Goal: Task Accomplishment & Management: Complete application form

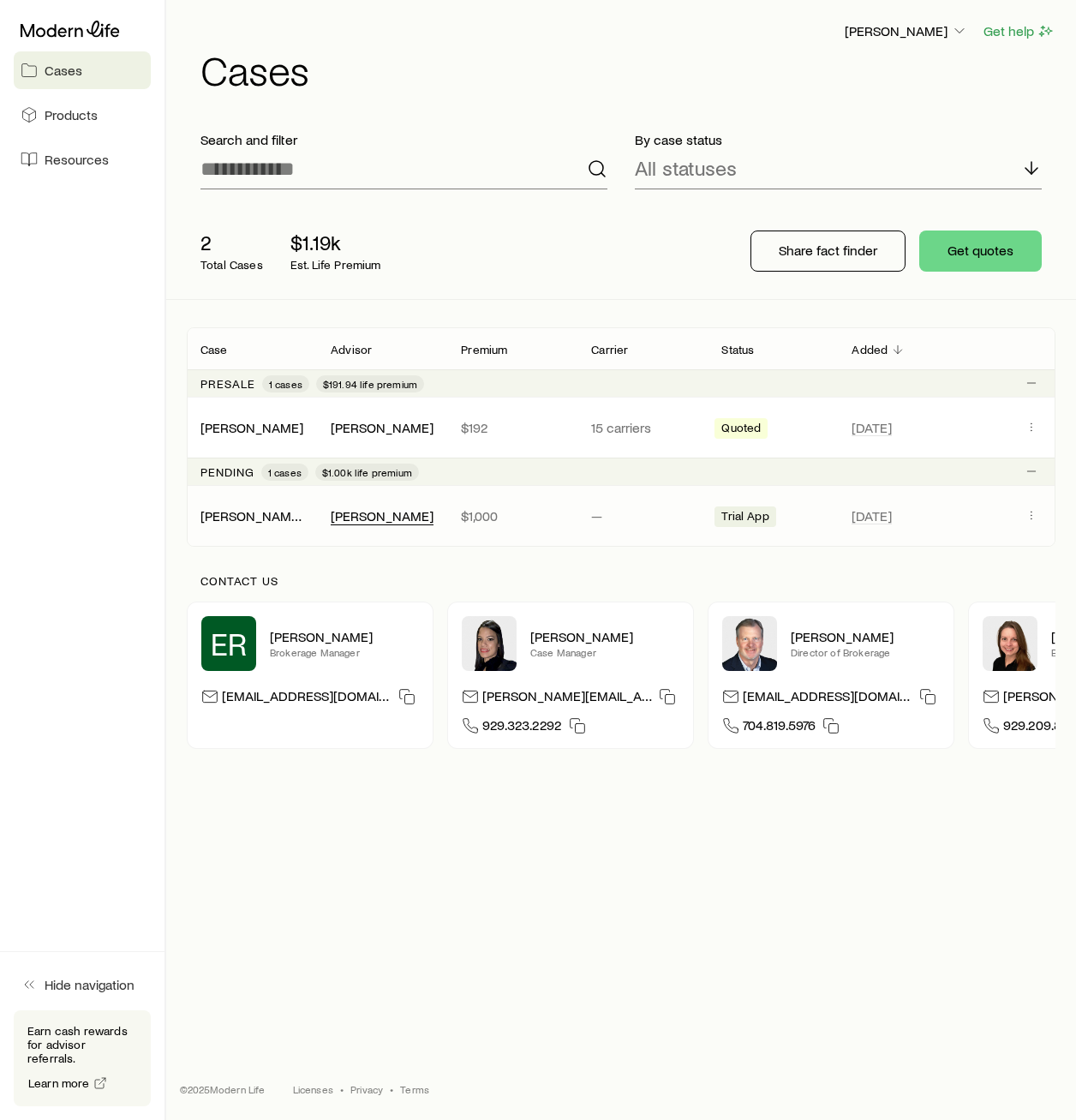
click at [392, 519] on div "[PERSON_NAME]" at bounding box center [382, 516] width 102 height 18
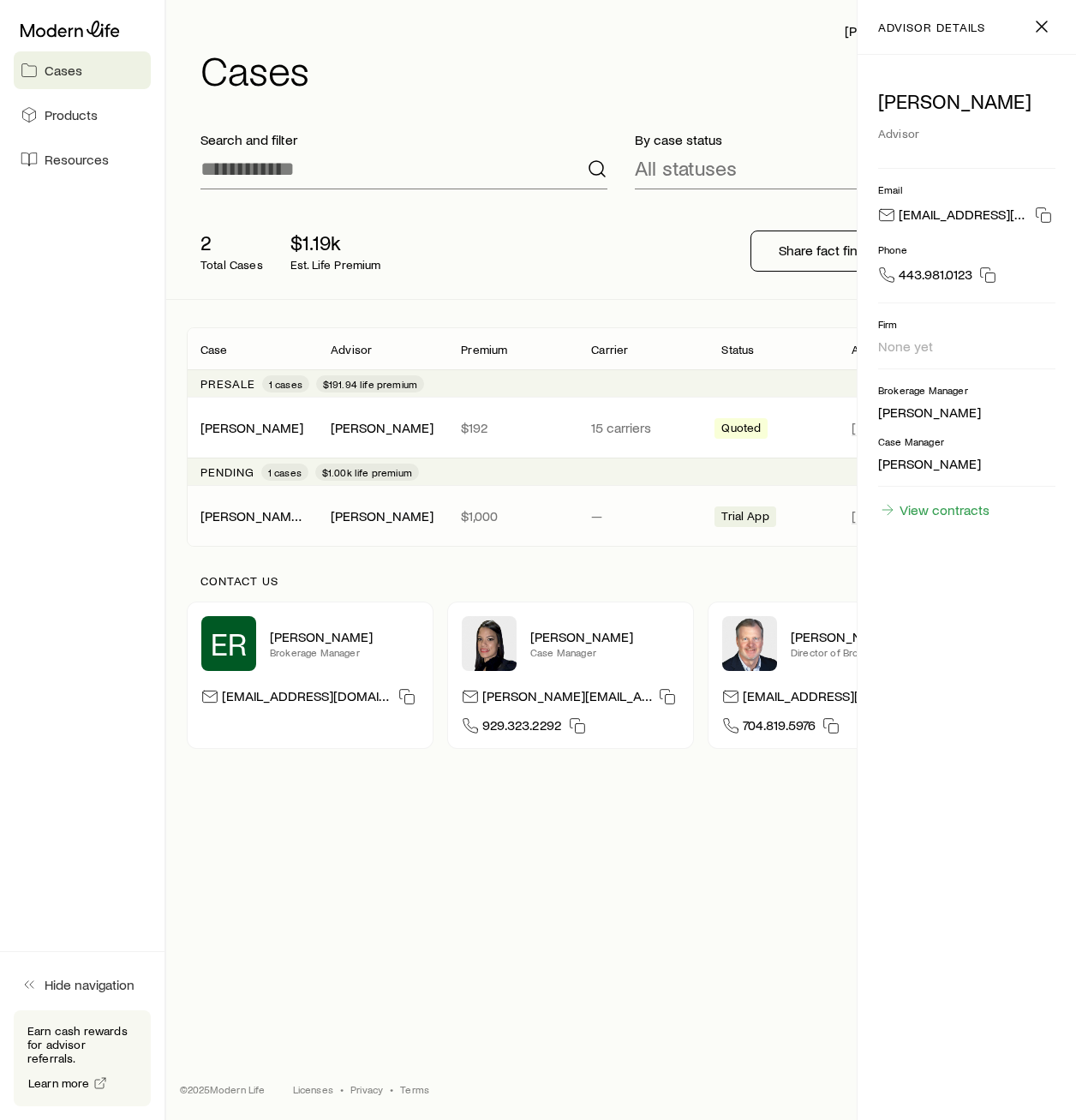
click at [789, 539] on div "[PERSON_NAME], [PERSON_NAME] [PERSON_NAME] $1,000 — Trial App [DATE]" at bounding box center [621, 515] width 868 height 60
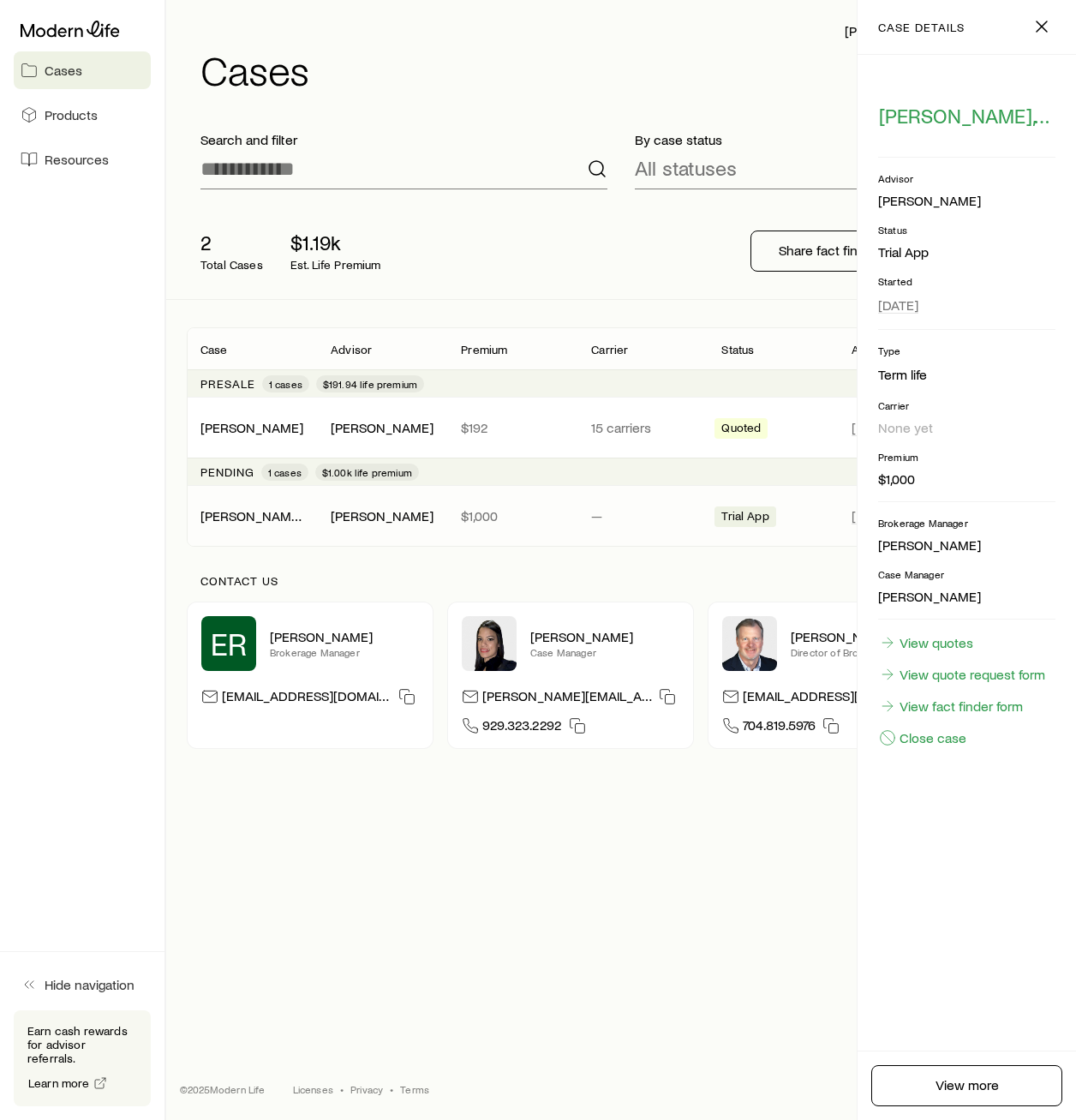
click at [774, 519] on div "Trial App" at bounding box center [744, 517] width 61 height 21
click at [797, 513] on div "Trial App" at bounding box center [772, 515] width 117 height 22
click at [943, 647] on link "View quotes" at bounding box center [925, 643] width 96 height 19
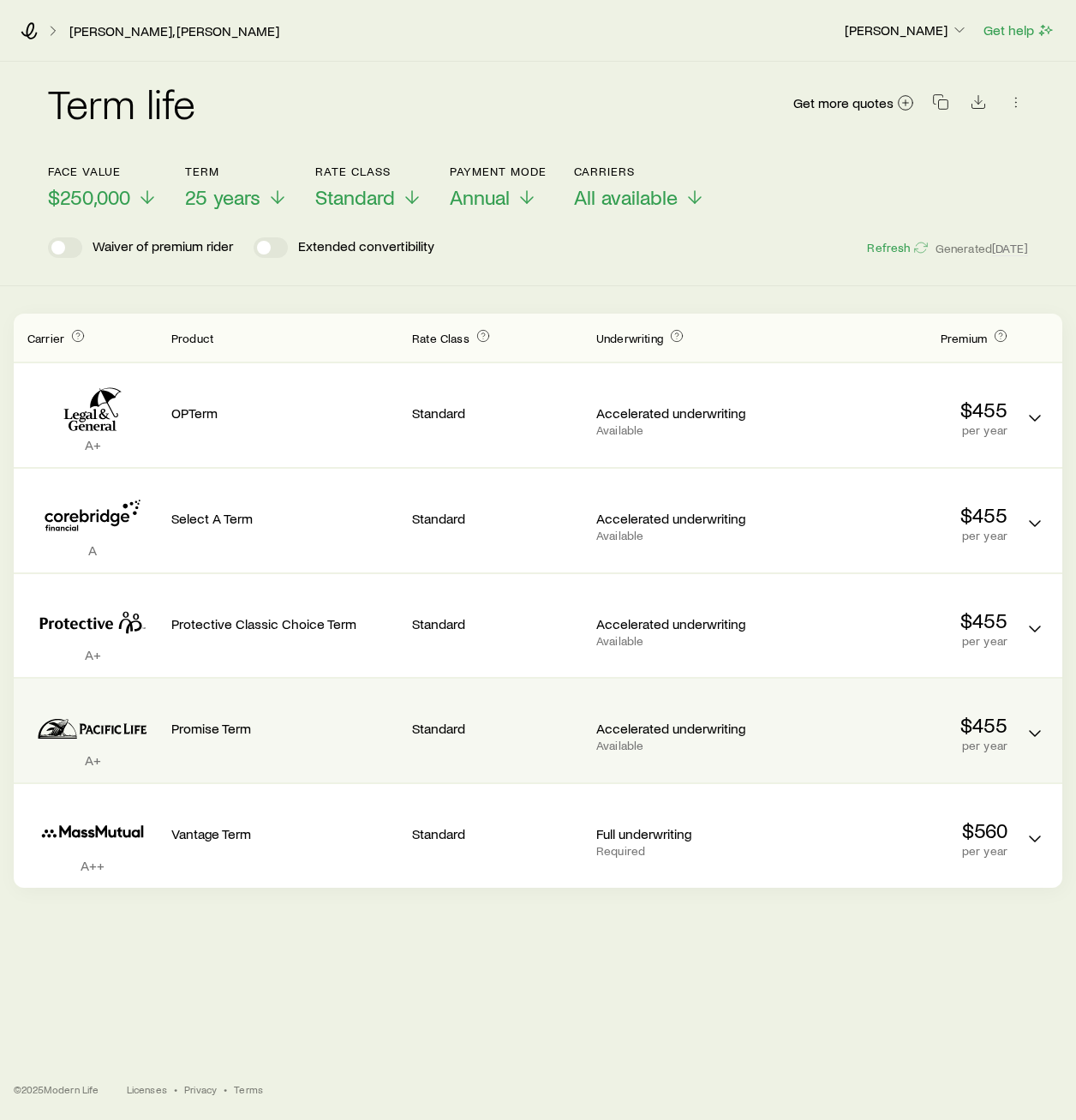
click at [1018, 738] on div "A+ Promise Term Standard Accelerated underwriting Available $455 per year" at bounding box center [538, 729] width 1049 height 103
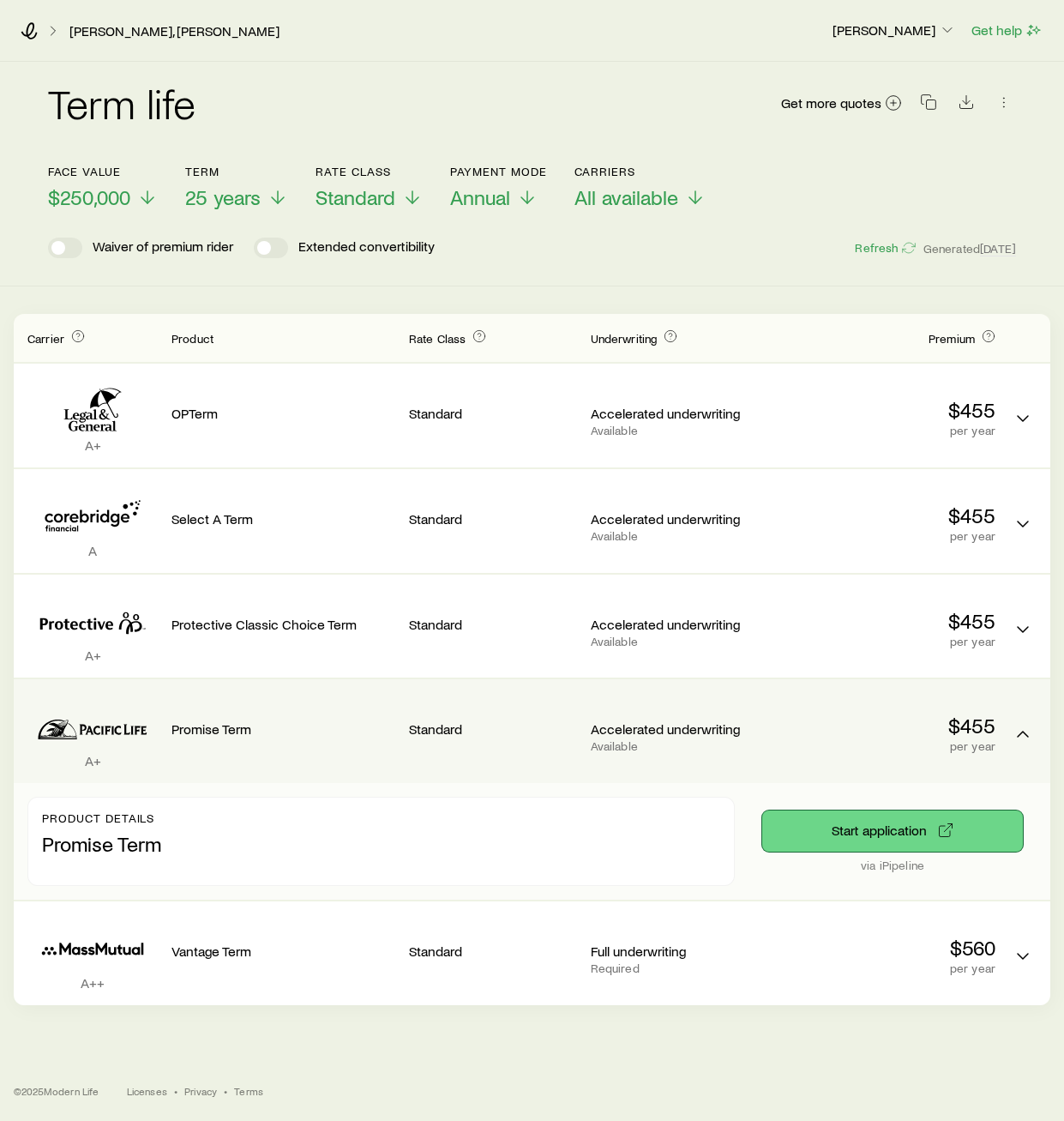
click at [871, 842] on button "Start application" at bounding box center [892, 831] width 261 height 41
click at [892, 869] on p "via iPipeline" at bounding box center [892, 865] width 261 height 13
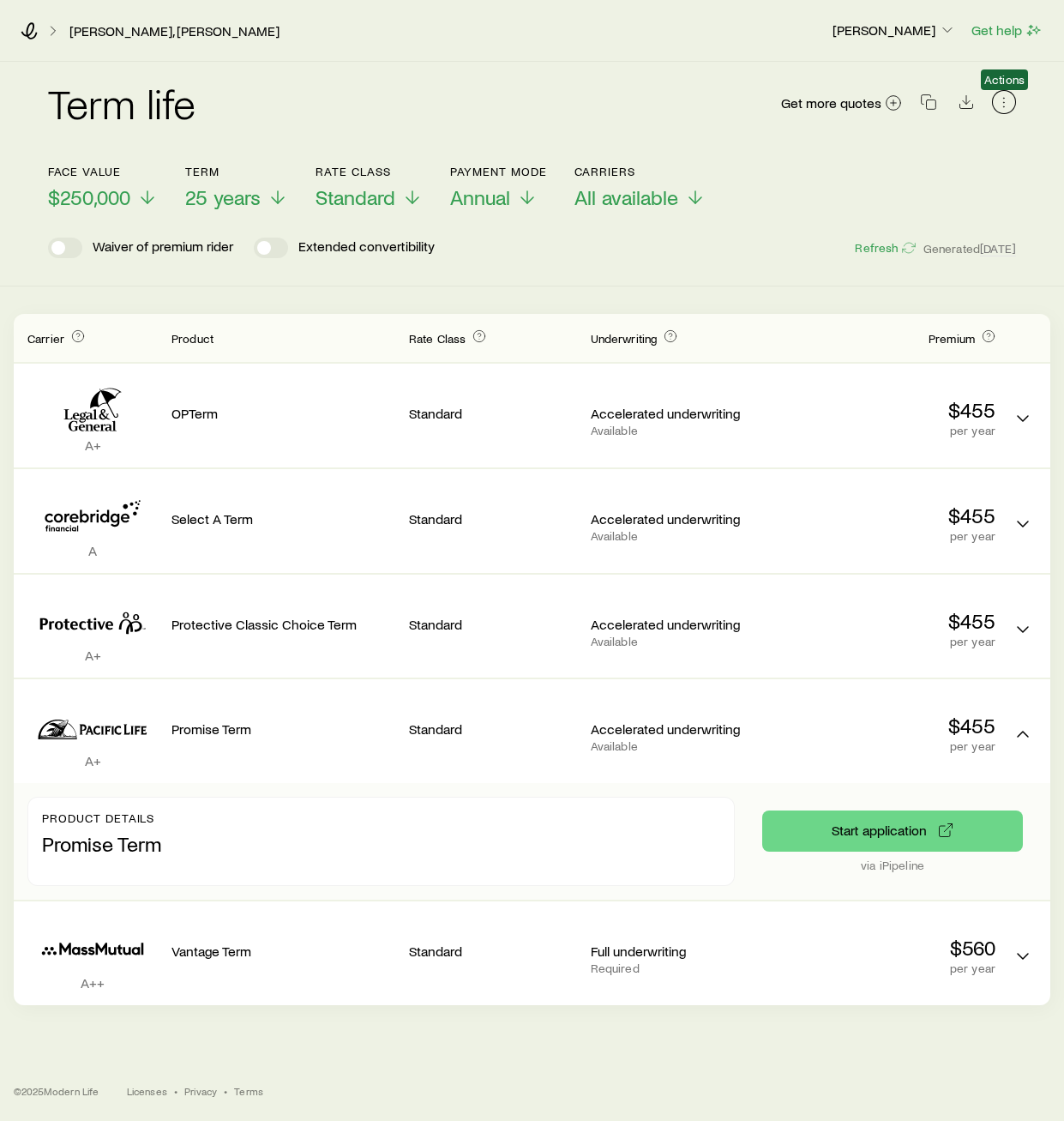
click at [998, 105] on icon "button" at bounding box center [1004, 102] width 17 height 17
click at [650, 87] on div "Term life Get more quotes" at bounding box center [532, 113] width 968 height 62
click at [665, 103] on div "Term life Get more quotes" at bounding box center [532, 113] width 968 height 62
click at [100, 25] on link "[PERSON_NAME], [PERSON_NAME]" at bounding box center [174, 30] width 212 height 16
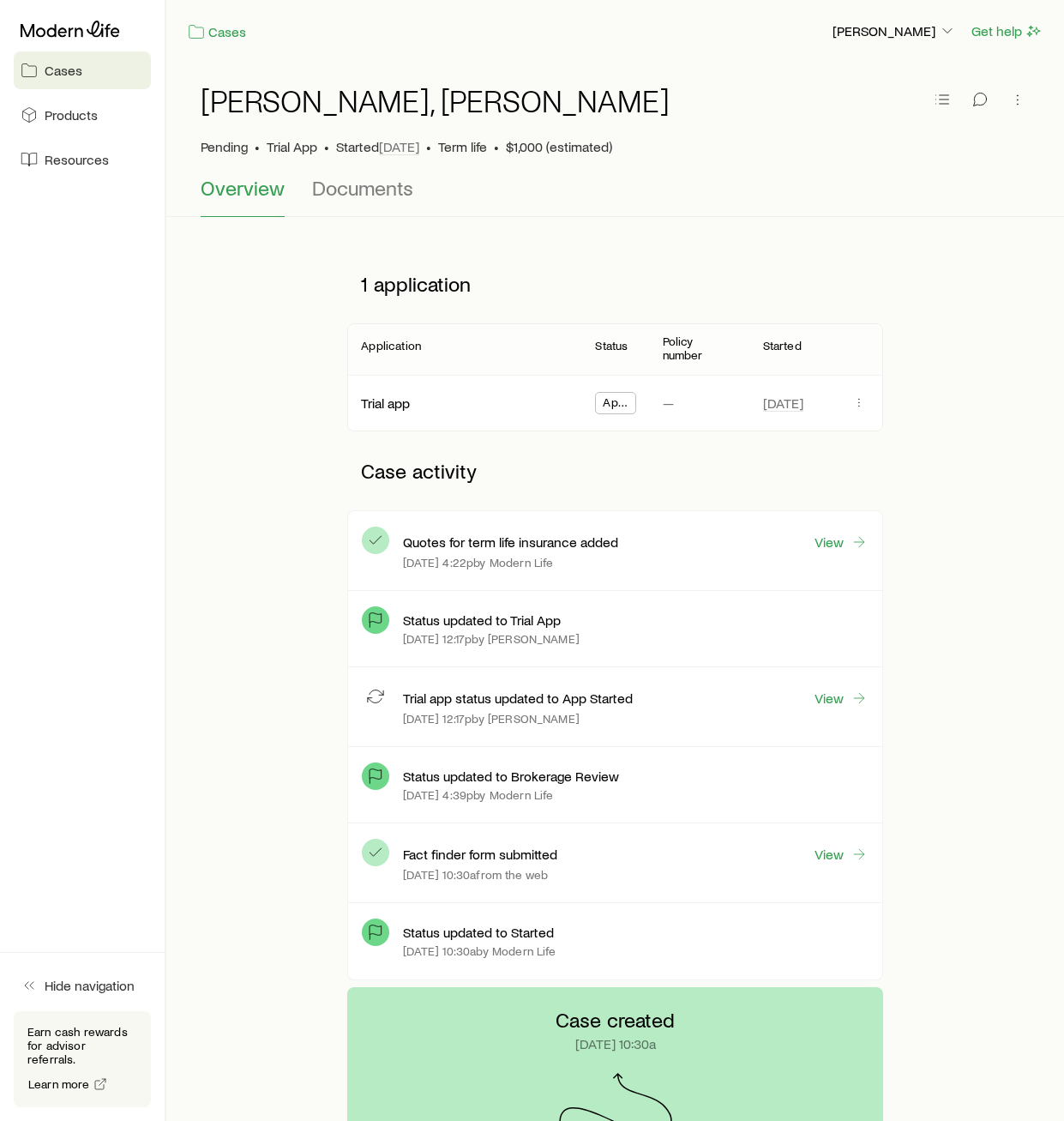
click at [630, 403] on div "App Started" at bounding box center [615, 403] width 39 height 21
click at [621, 402] on span "App Started" at bounding box center [615, 403] width 25 height 18
click at [860, 396] on icon "button" at bounding box center [859, 402] width 13 height 13
click at [270, 352] on div "1 application Application Status Policy number Started Trial app App Started — …" at bounding box center [615, 615] width 856 height 742
click at [1024, 94] on icon "button" at bounding box center [1017, 100] width 17 height 17
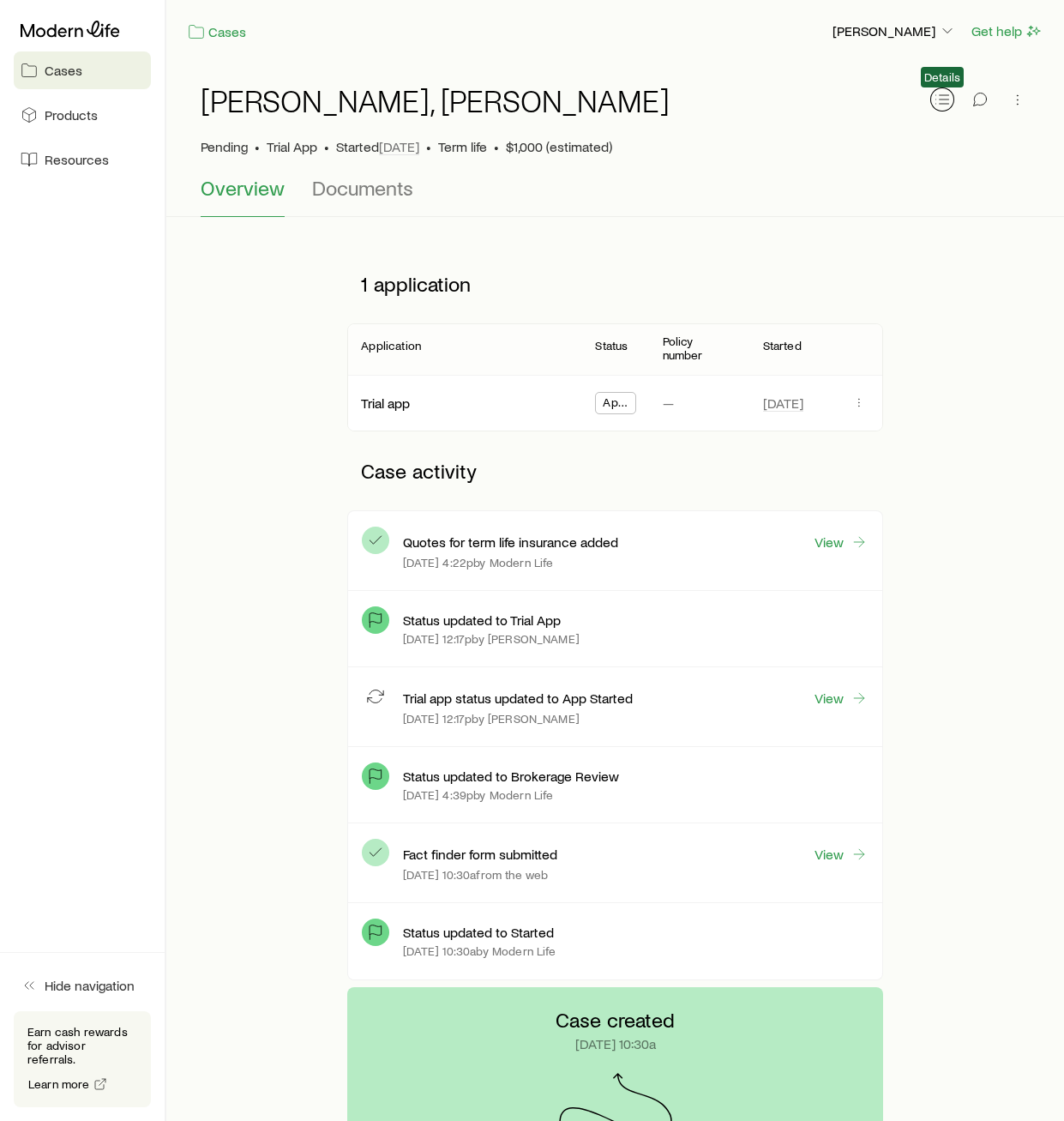
click at [944, 93] on icon "button" at bounding box center [943, 100] width 17 height 17
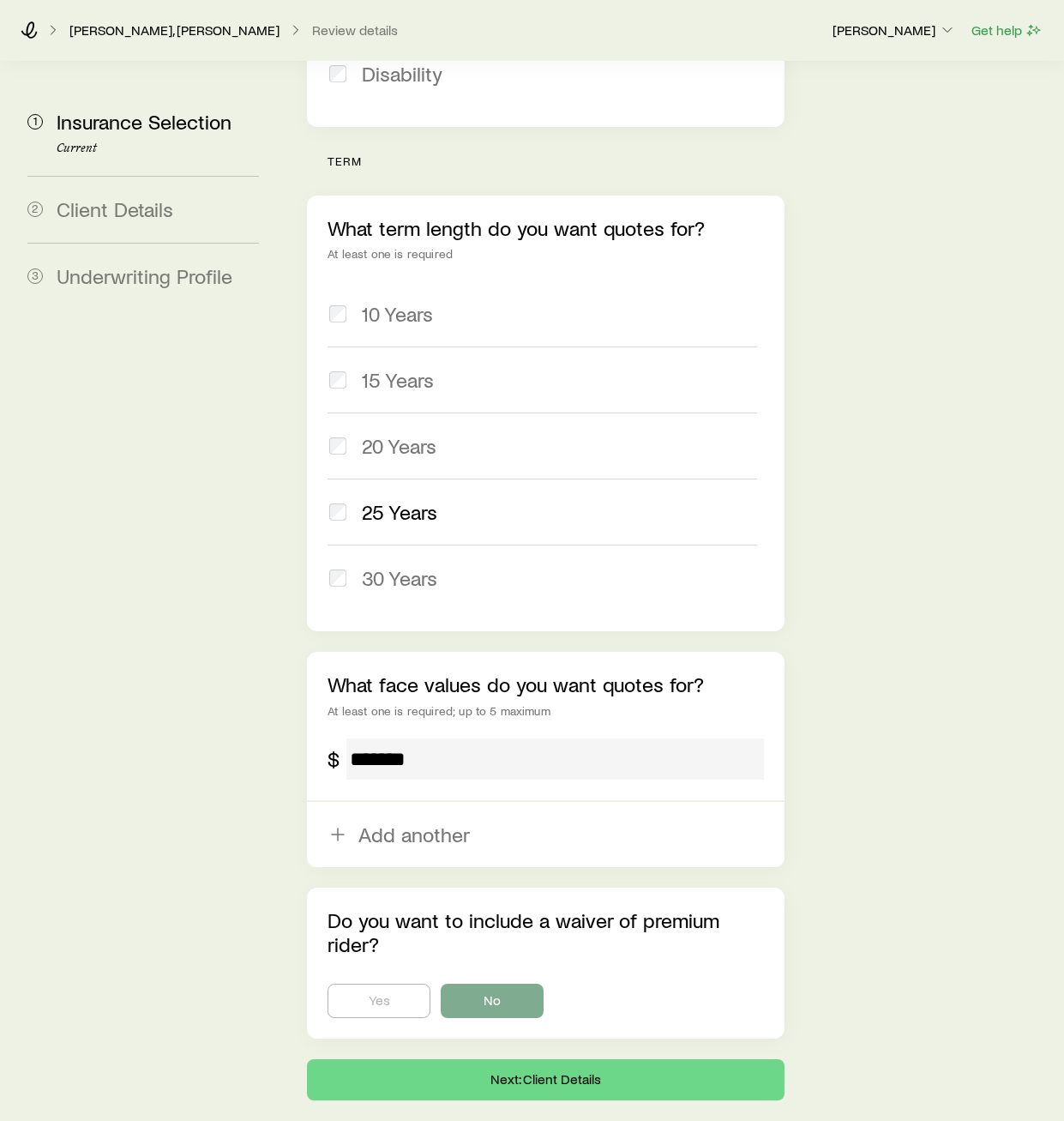
scroll to position [652, 0]
click at [573, 1059] on button "Next: Client Details" at bounding box center [545, 1079] width 476 height 41
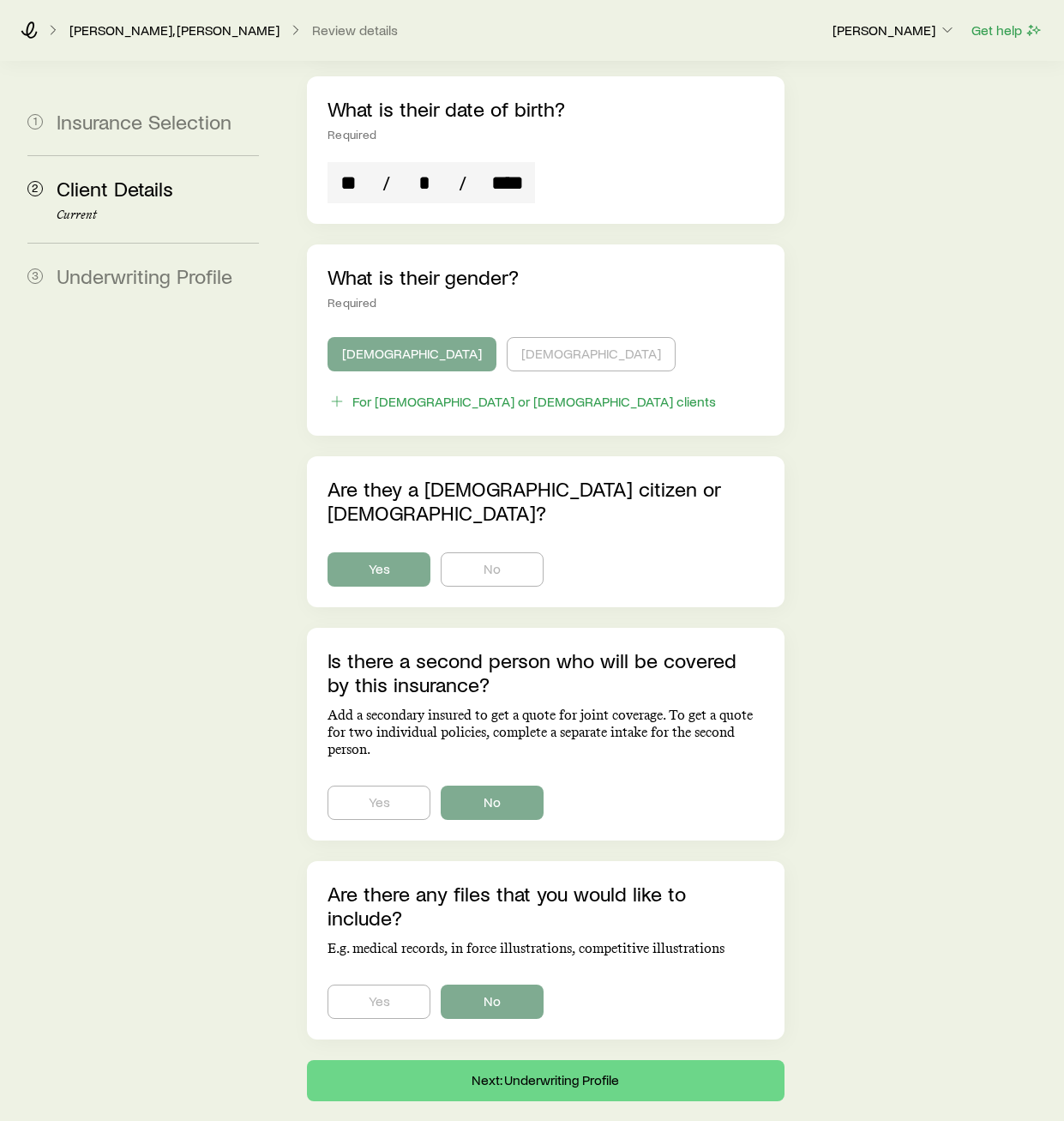
scroll to position [700, 0]
click at [600, 1059] on button "Next: Underwriting Profile" at bounding box center [545, 1079] width 476 height 41
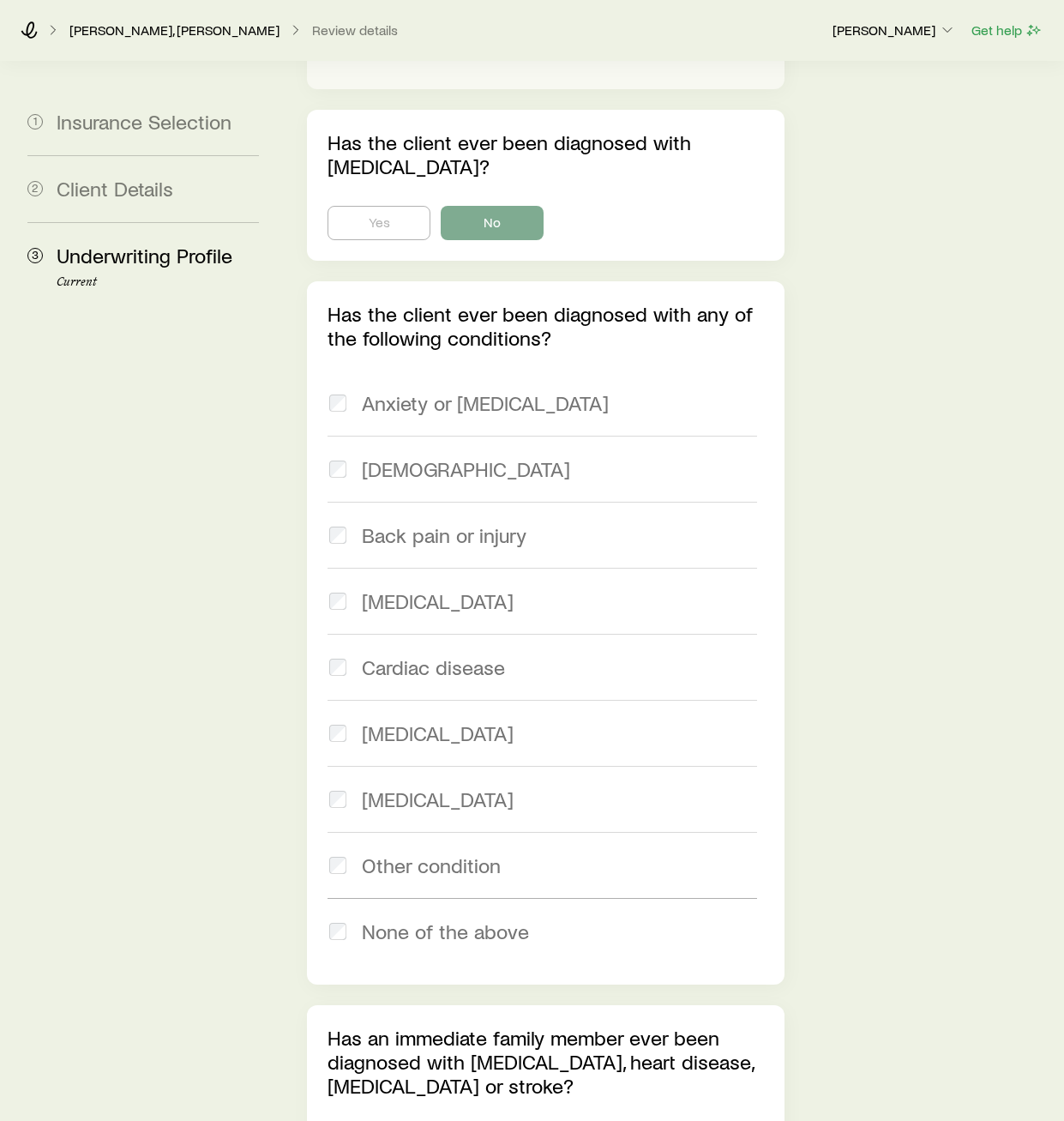
scroll to position [1599, 0]
